Goal: Navigation & Orientation: Find specific page/section

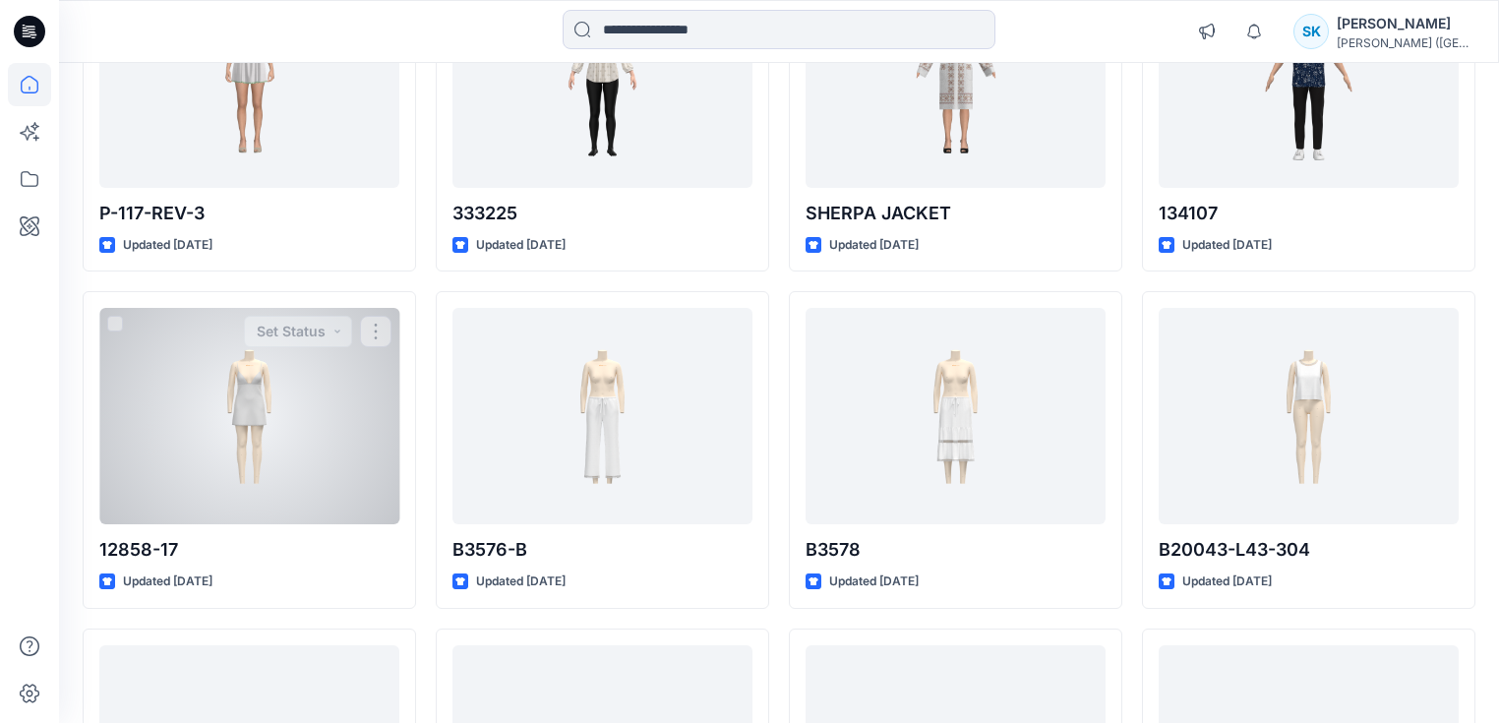
scroll to position [1102, 0]
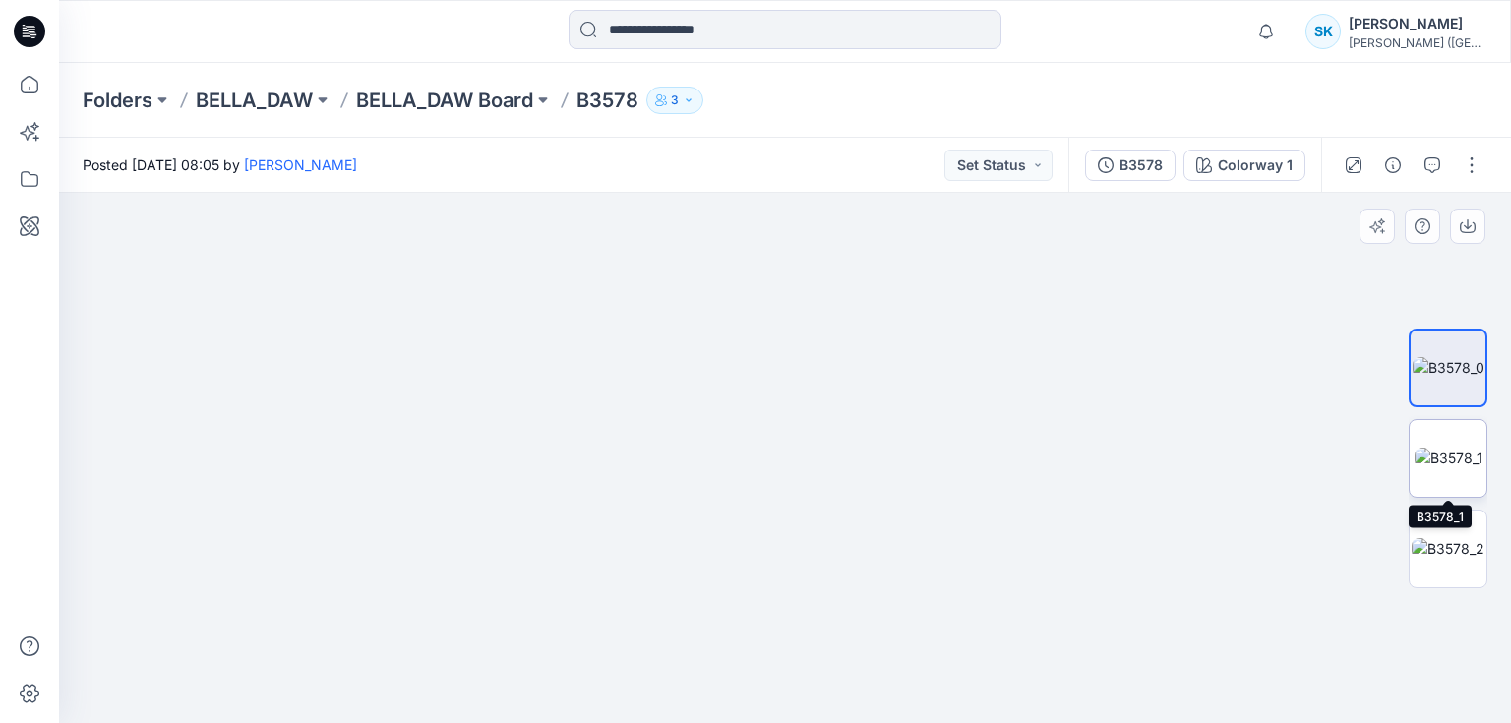
click at [1478, 460] on img at bounding box center [1449, 458] width 68 height 21
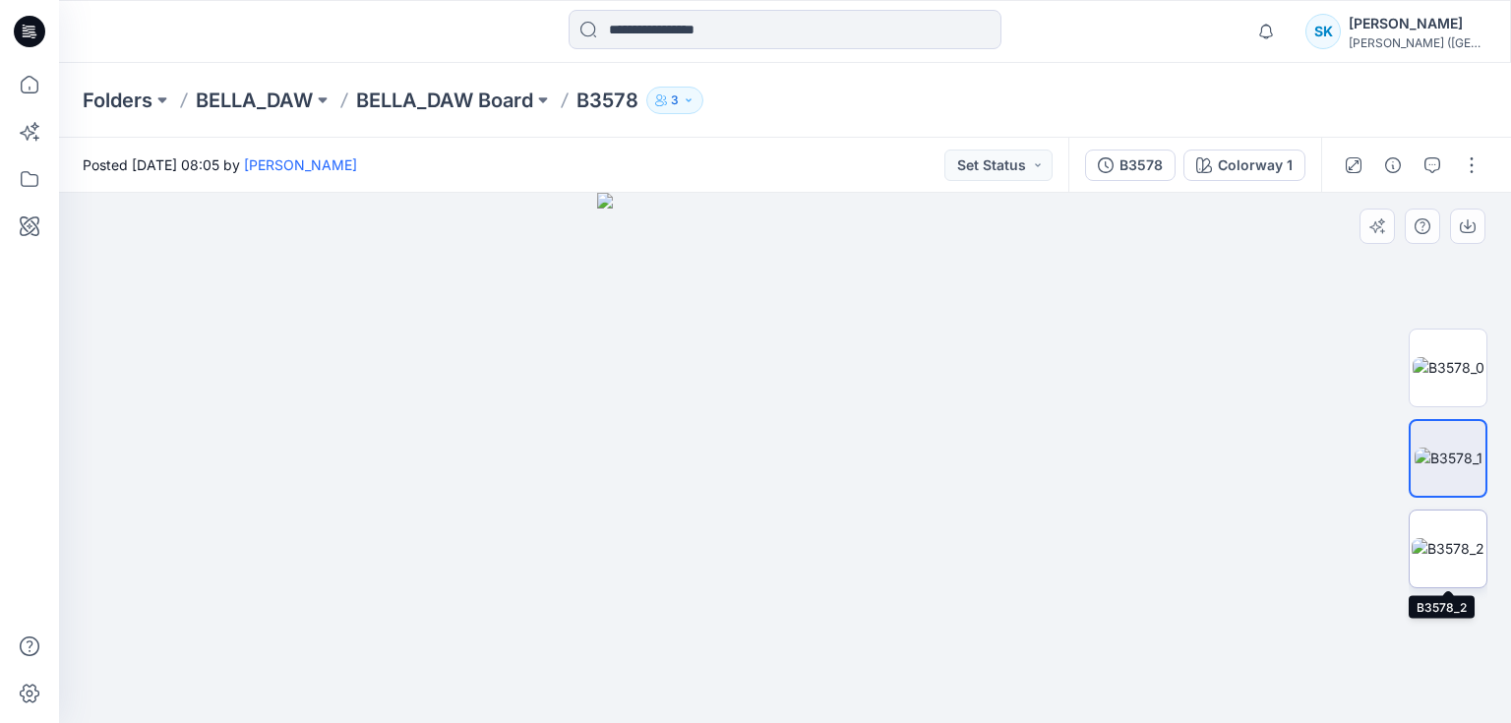
click at [1462, 559] on img at bounding box center [1448, 548] width 73 height 21
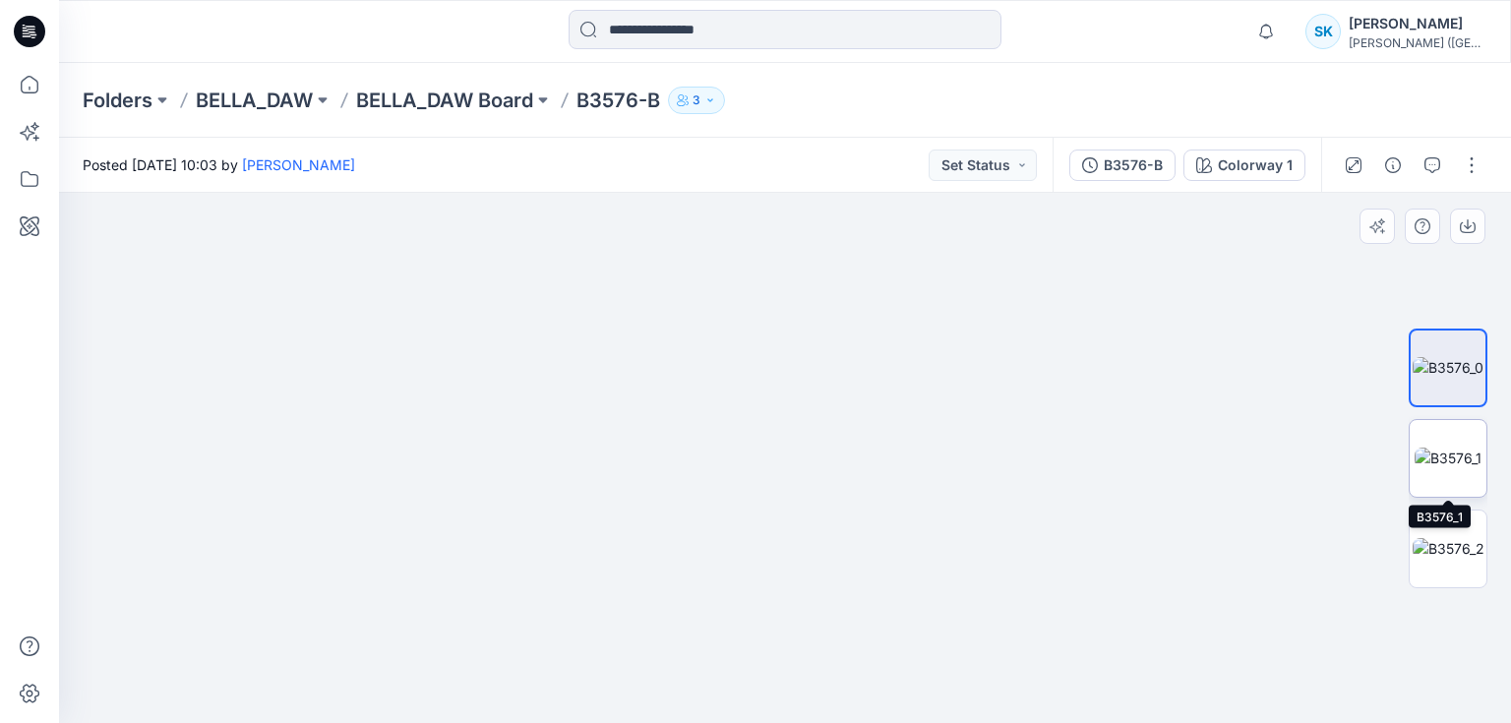
click at [1440, 460] on img at bounding box center [1448, 458] width 67 height 21
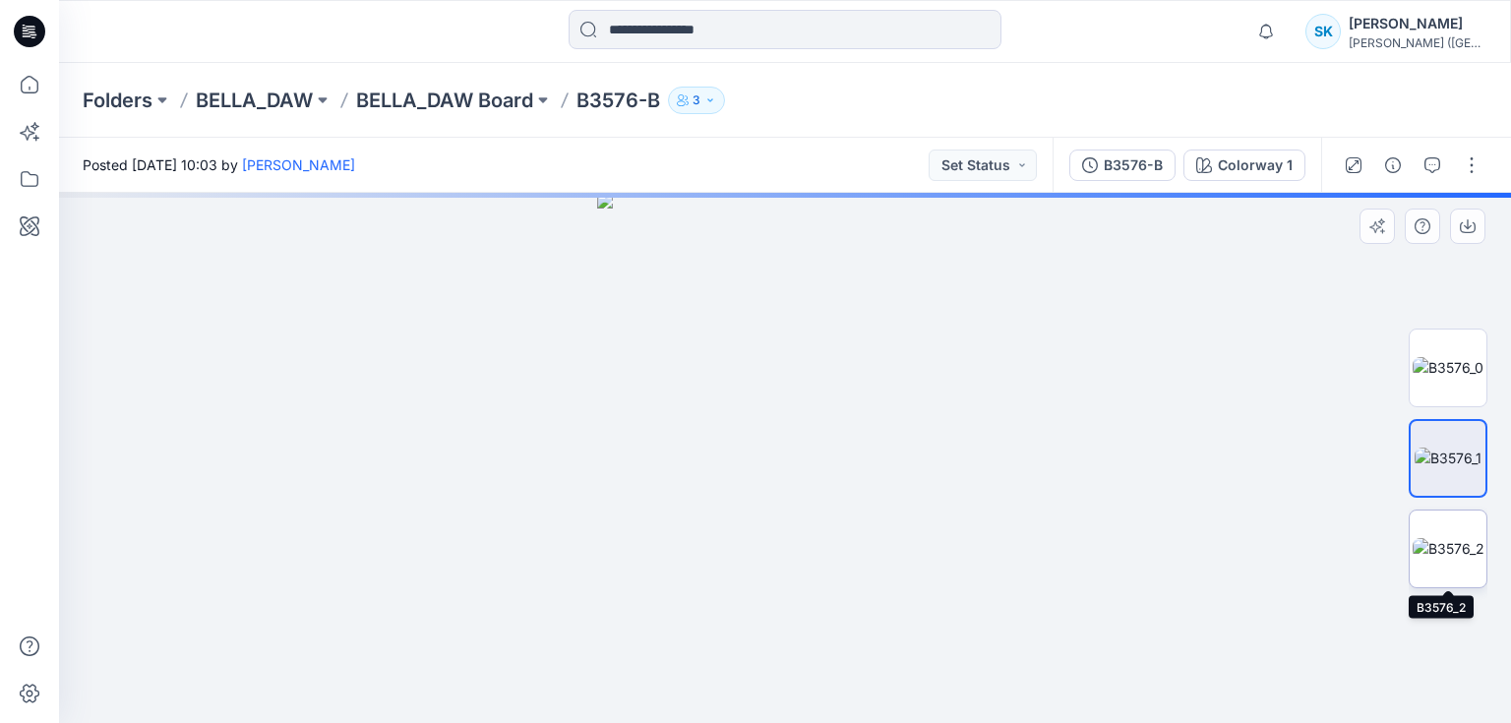
click at [1449, 551] on img at bounding box center [1449, 548] width 72 height 21
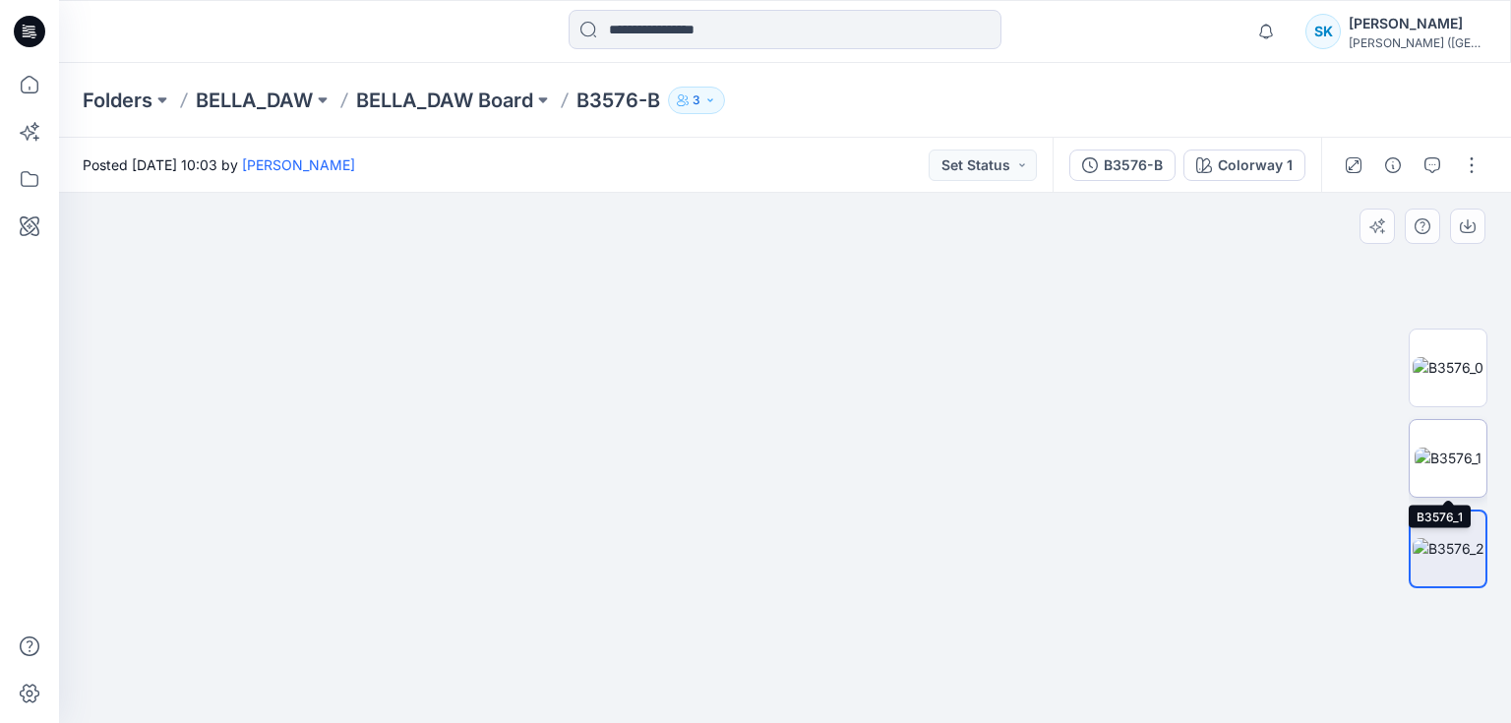
click at [1452, 448] on img at bounding box center [1448, 458] width 67 height 21
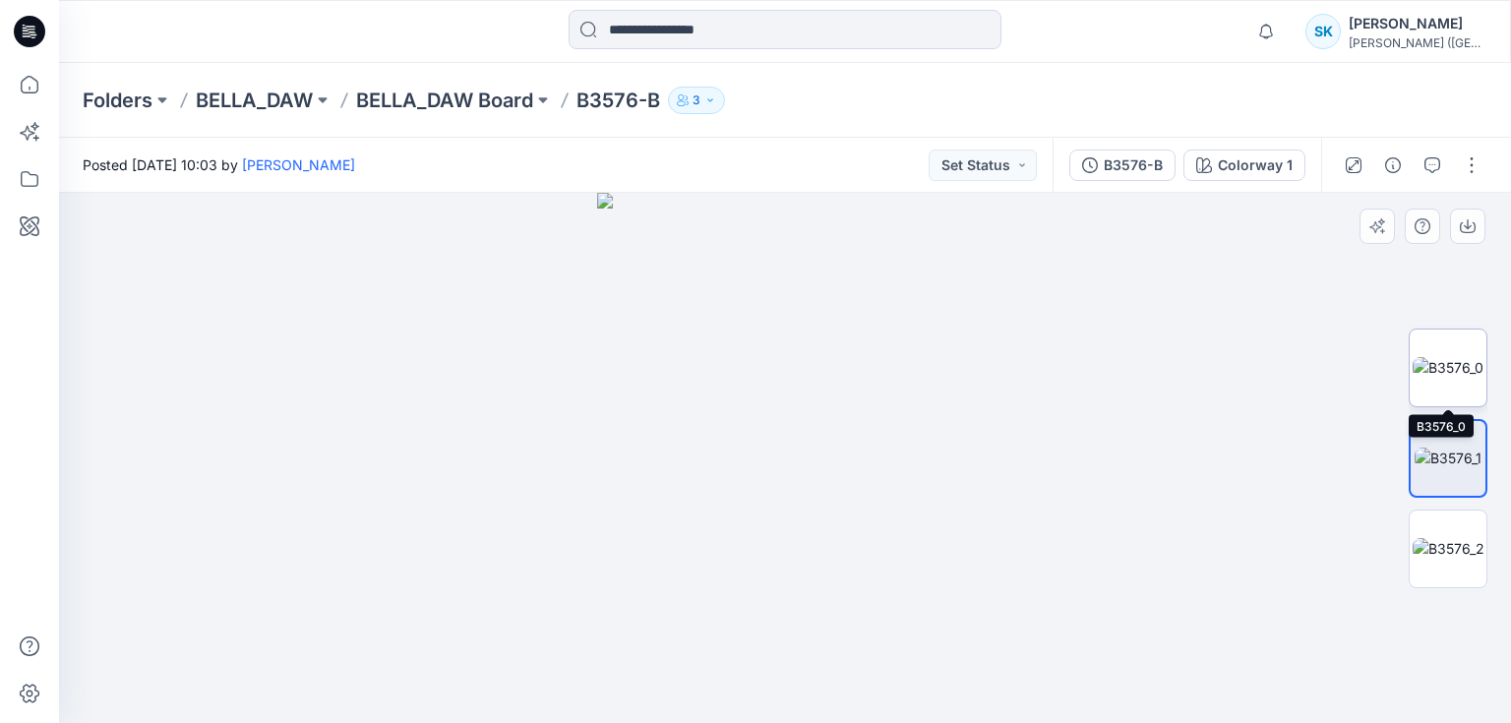
click at [1446, 365] on img at bounding box center [1448, 367] width 71 height 21
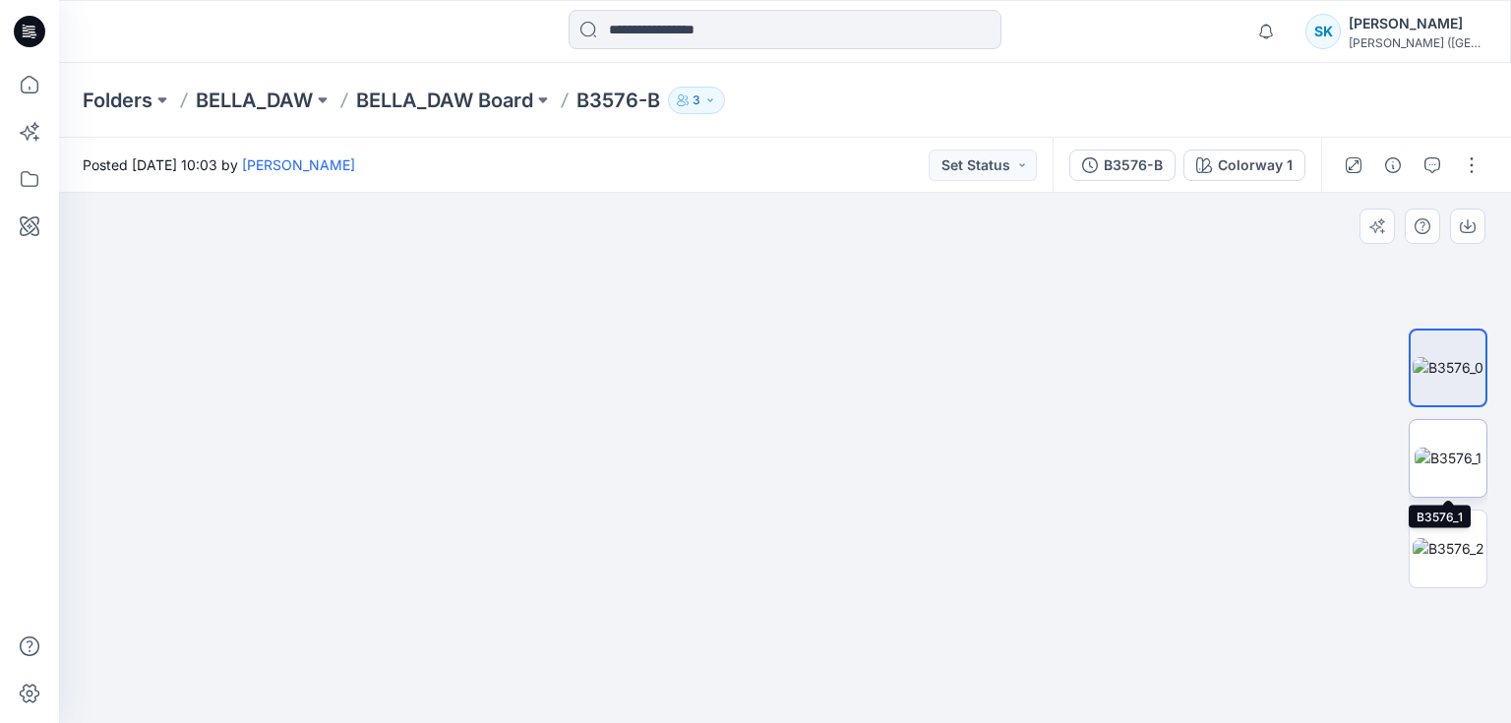
click at [1447, 466] on img at bounding box center [1448, 458] width 67 height 21
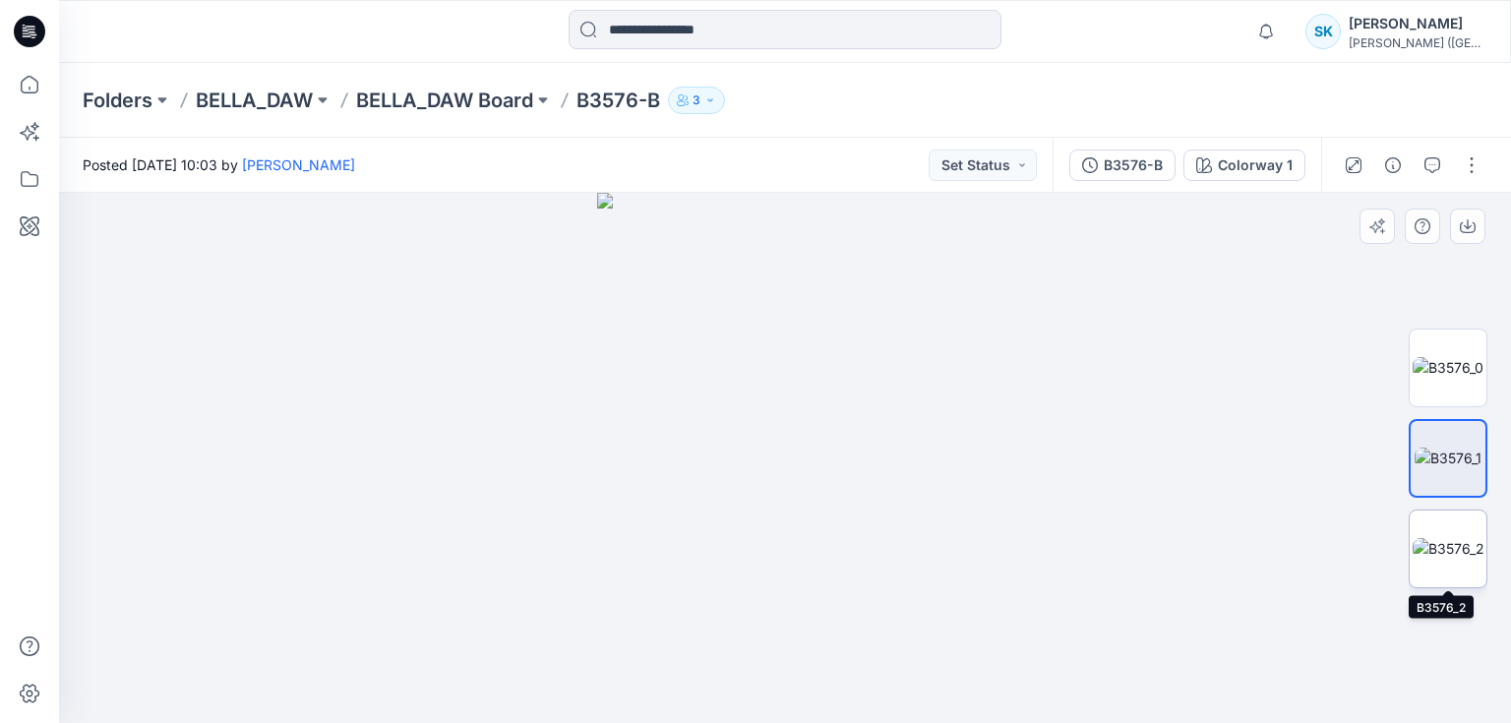
click at [1442, 547] on img at bounding box center [1449, 548] width 72 height 21
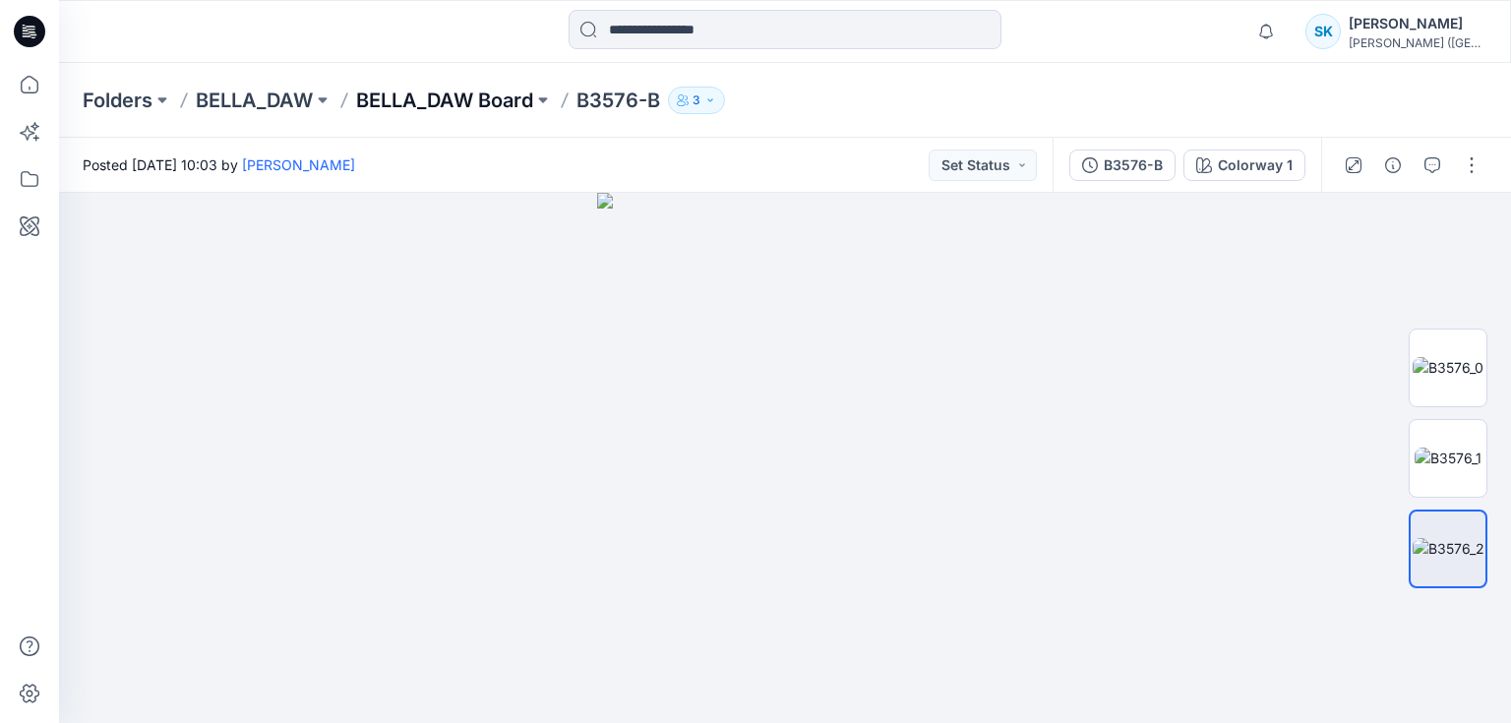
click at [440, 99] on p "BELLA_DAW Board" at bounding box center [444, 101] width 177 height 28
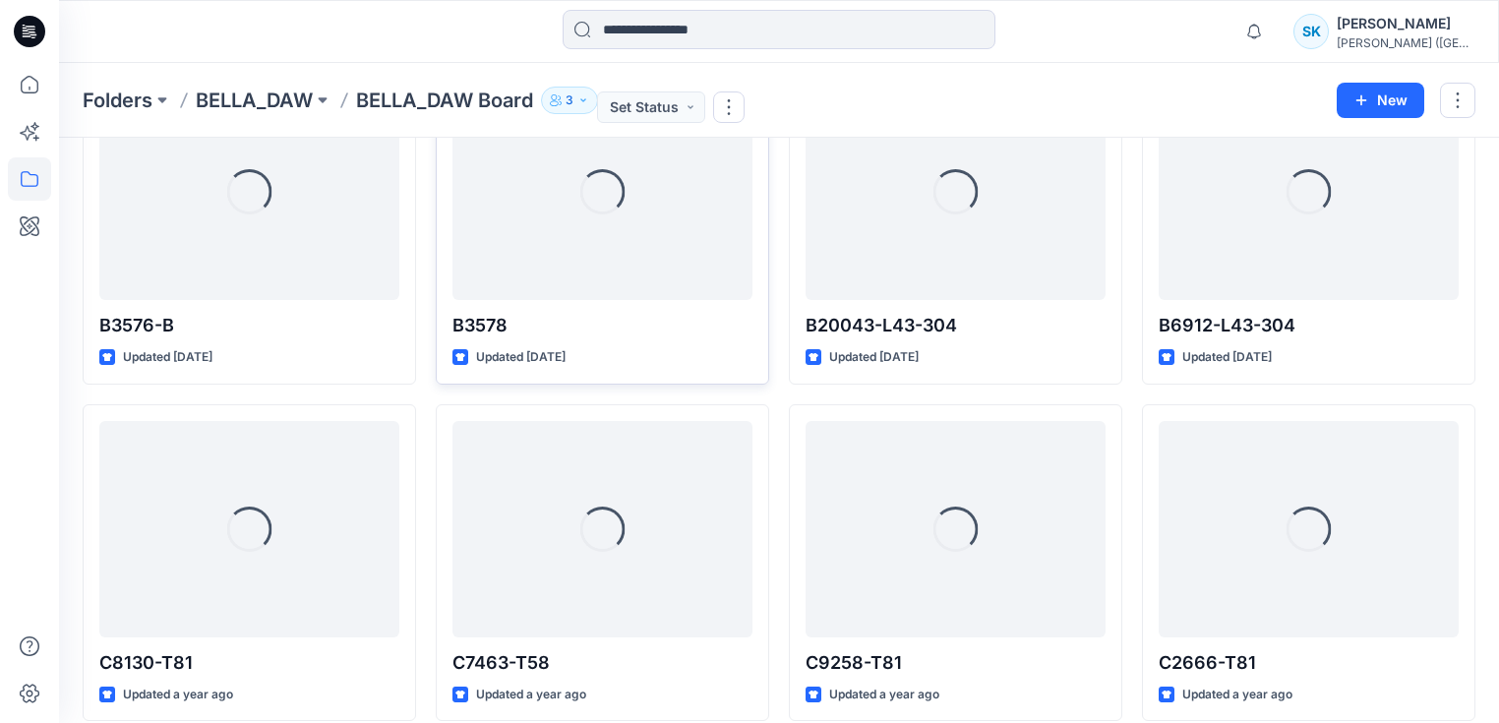
scroll to position [16, 0]
